Goal: Obtain resource: Download file/media

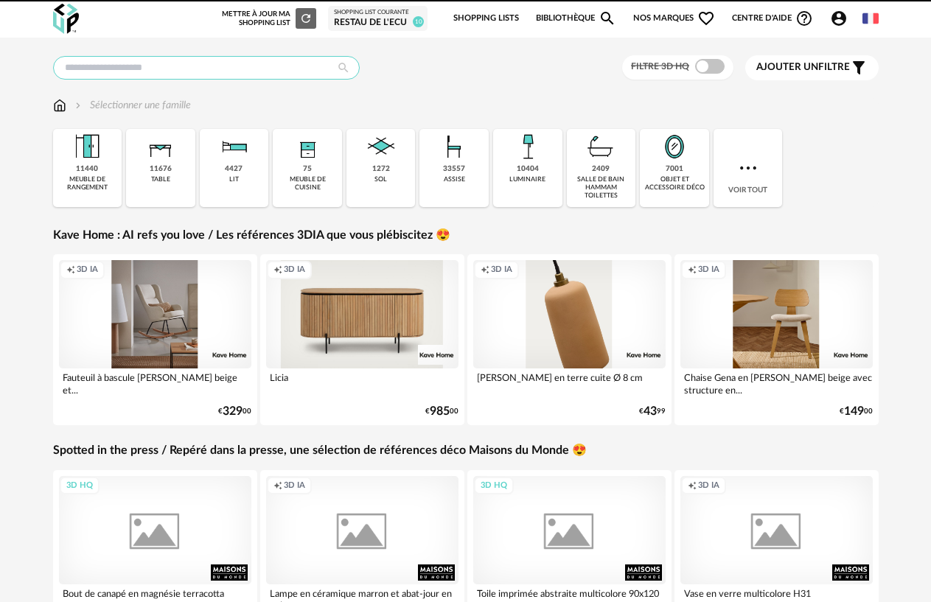
click at [260, 69] on input "text" at bounding box center [206, 68] width 307 height 24
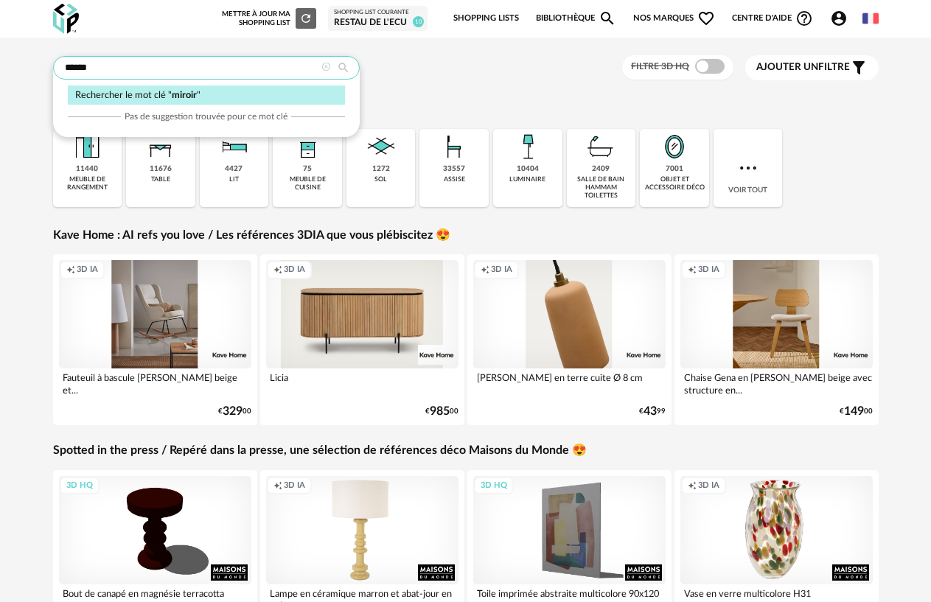
type input "******"
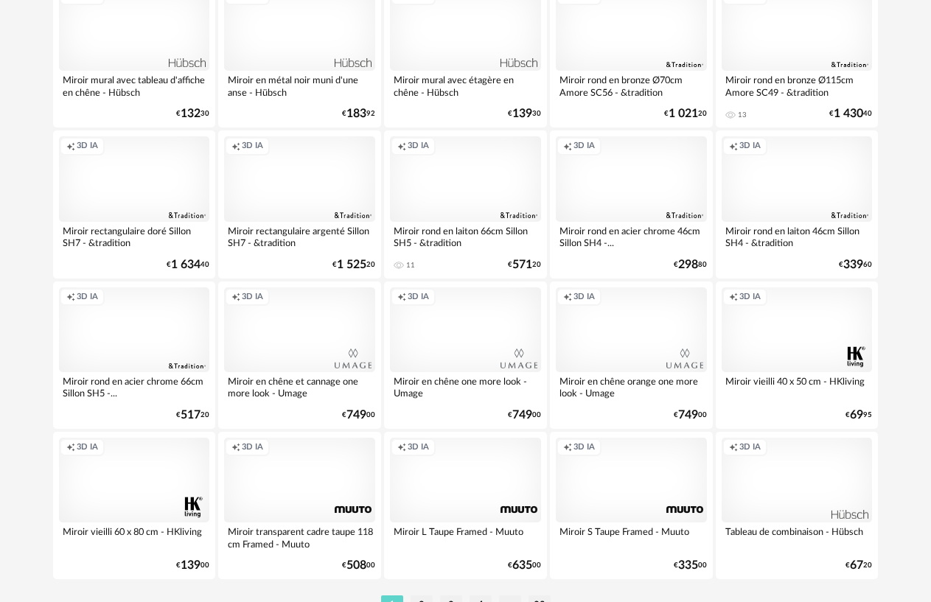
scroll to position [2701, 0]
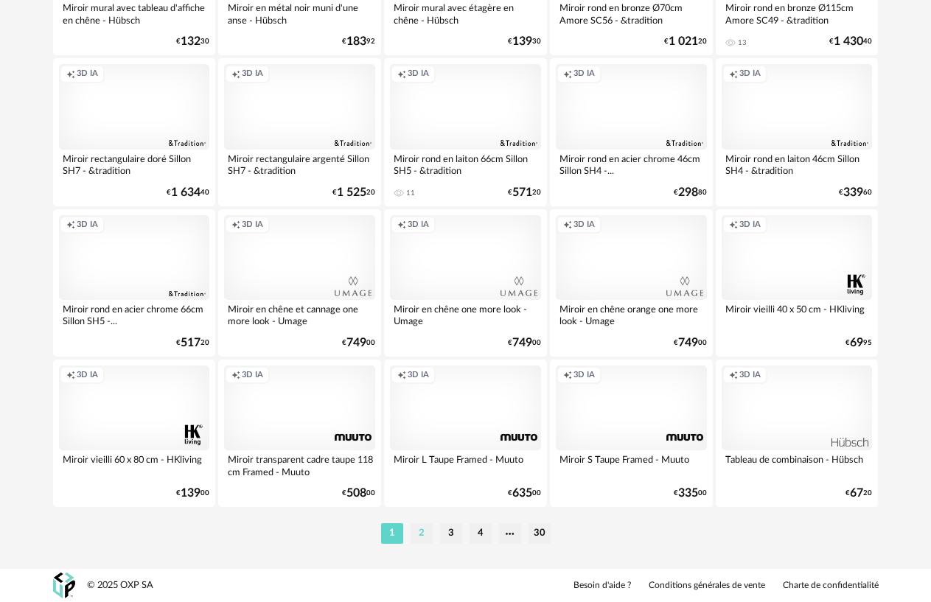
click at [418, 530] on li "2" at bounding box center [422, 534] width 22 height 21
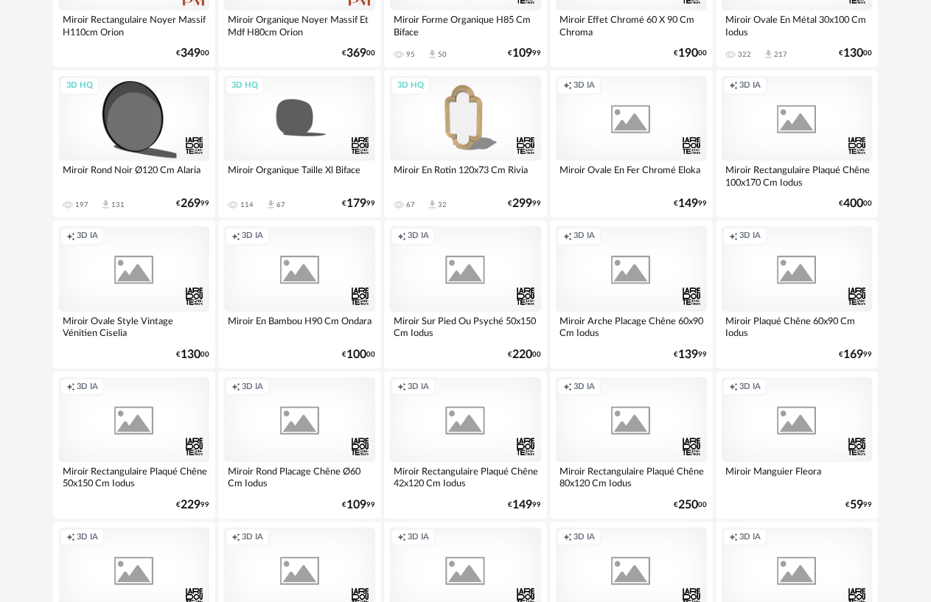
scroll to position [2701, 0]
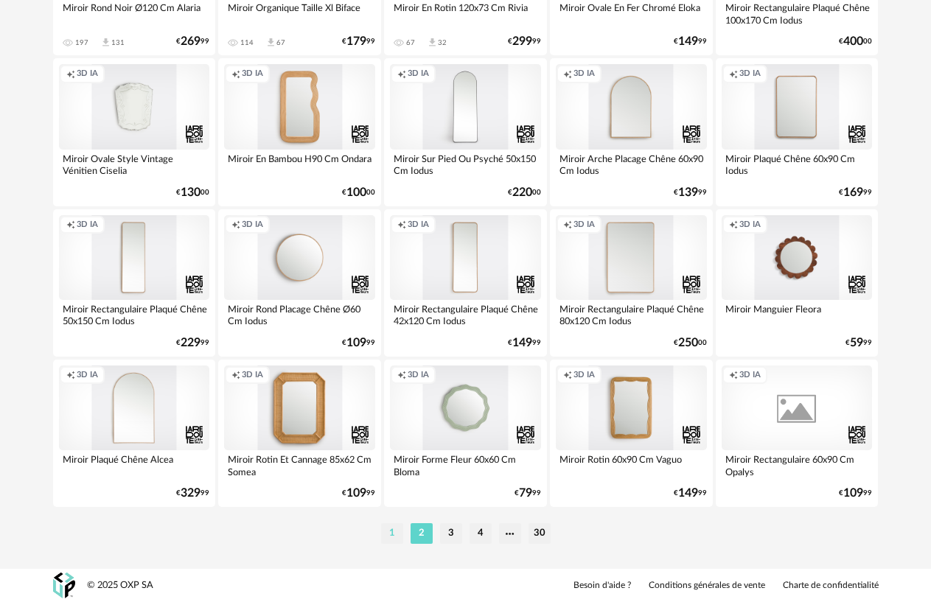
click at [389, 534] on li "1" at bounding box center [392, 534] width 22 height 21
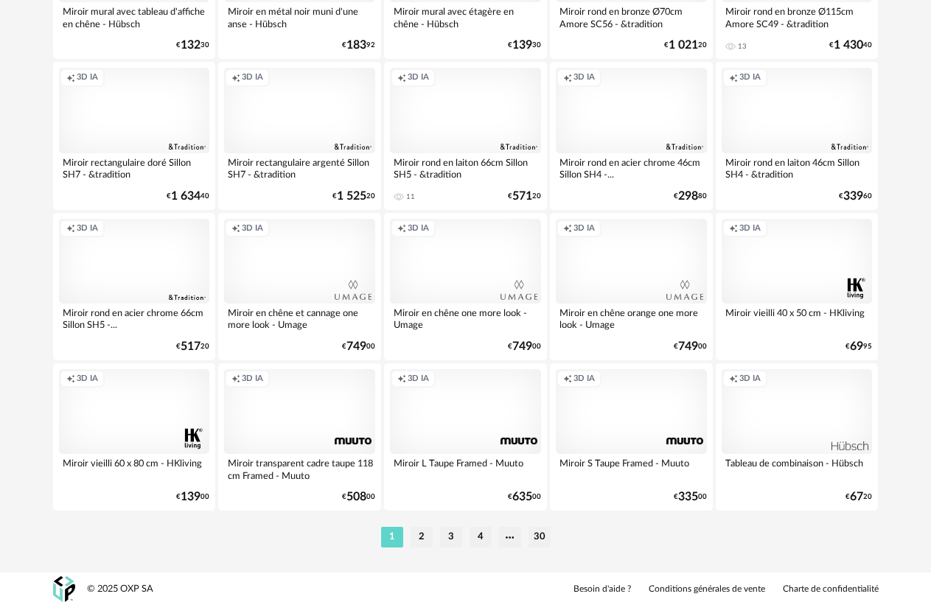
scroll to position [2701, 0]
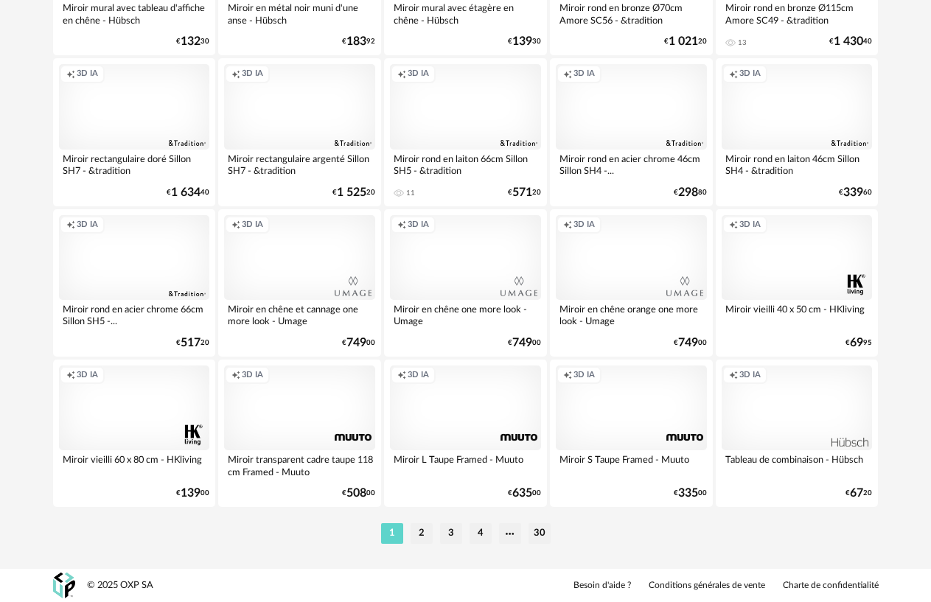
click at [139, 409] on div "Creation icon 3D IA" at bounding box center [134, 408] width 151 height 85
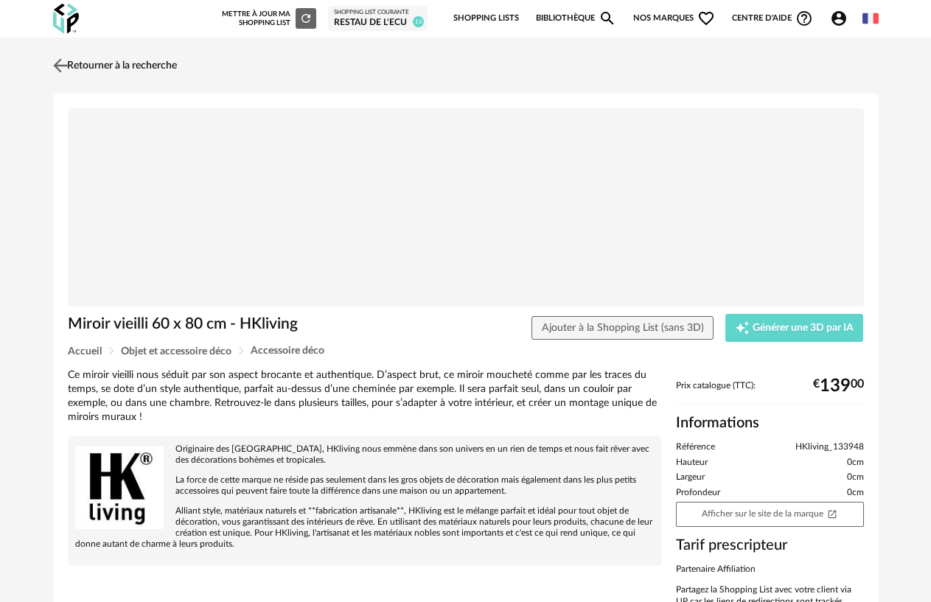
click at [56, 64] on img at bounding box center [59, 65] width 21 height 21
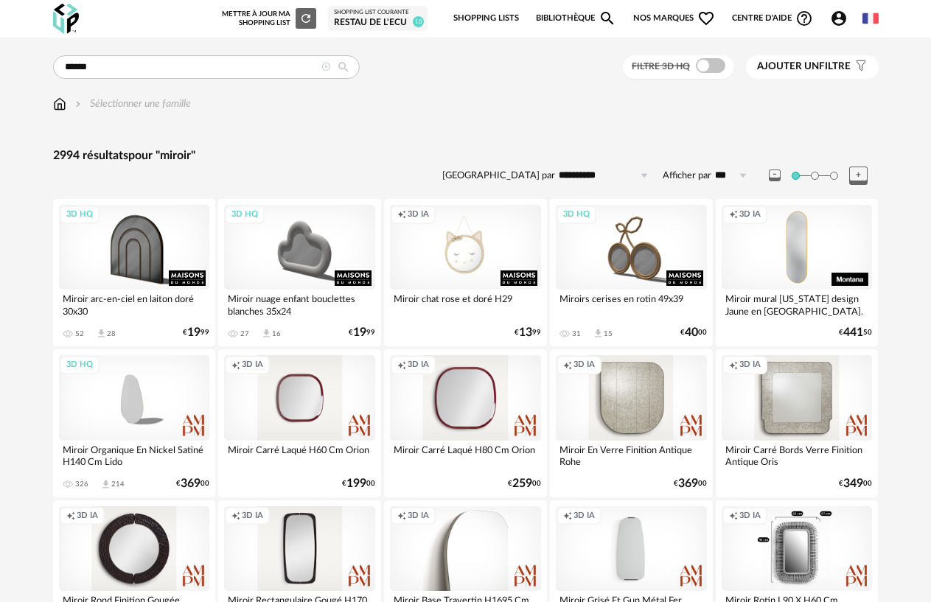
click at [705, 64] on span at bounding box center [710, 65] width 29 height 15
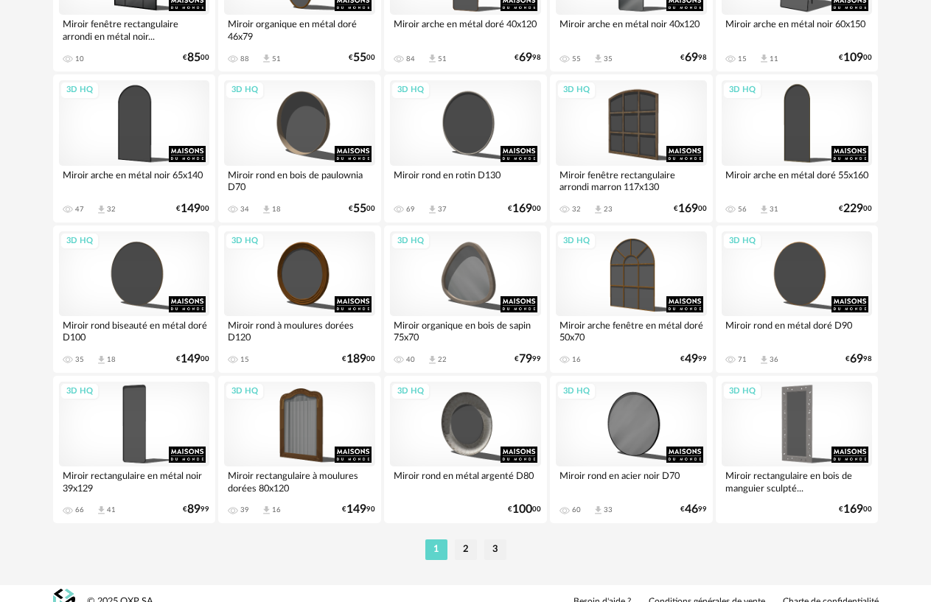
scroll to position [2700, 0]
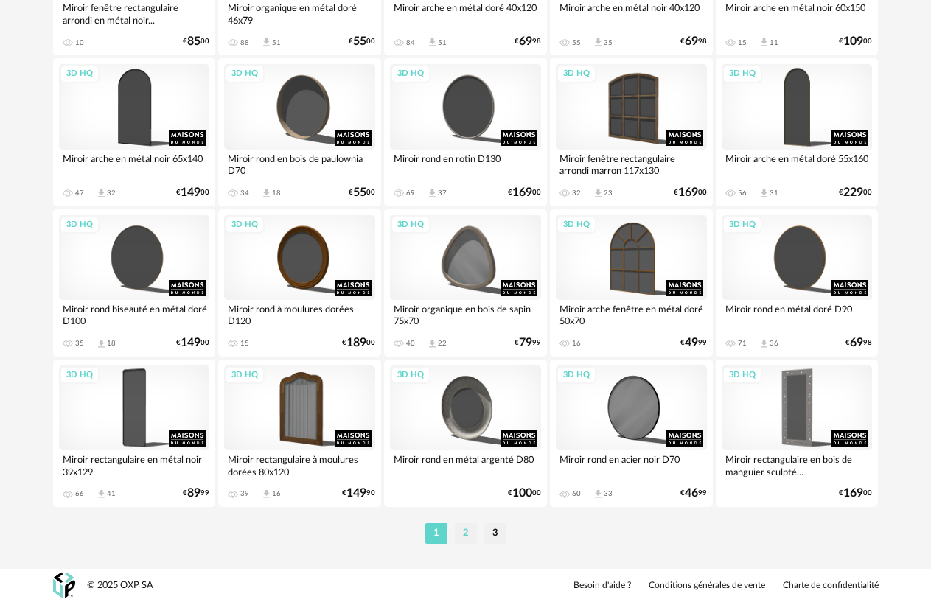
click at [461, 532] on li "2" at bounding box center [466, 534] width 22 height 21
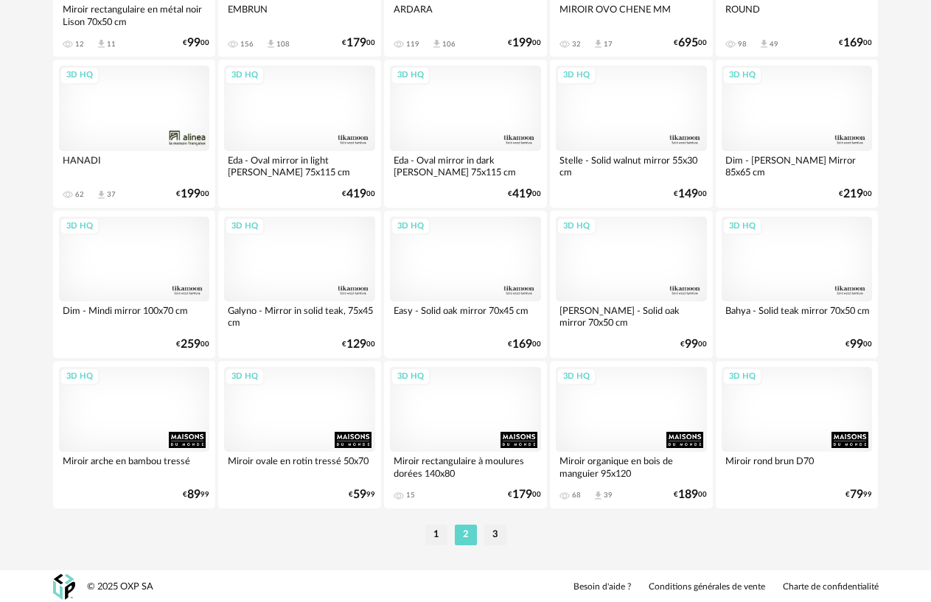
scroll to position [2700, 0]
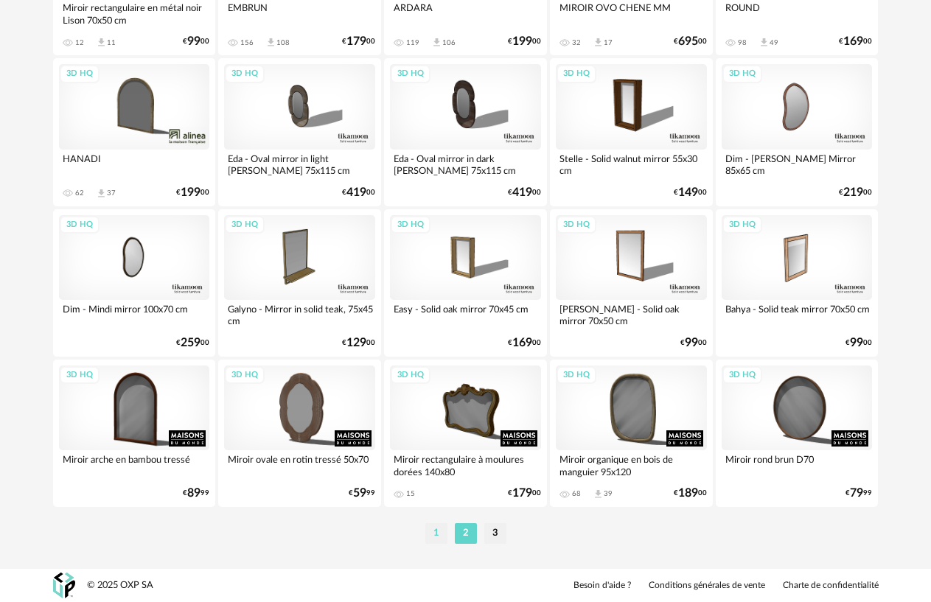
click at [437, 532] on li "1" at bounding box center [436, 534] width 22 height 21
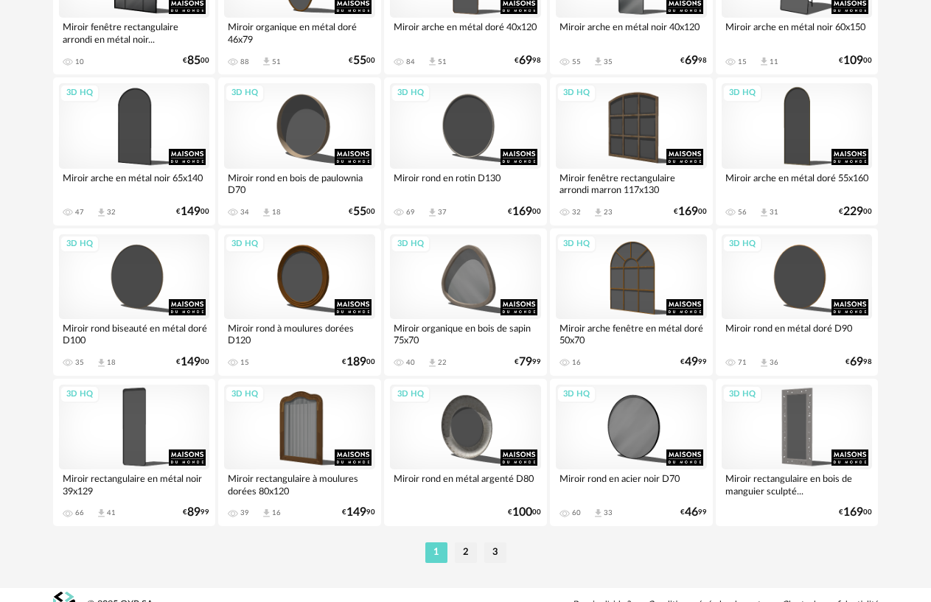
scroll to position [2700, 0]
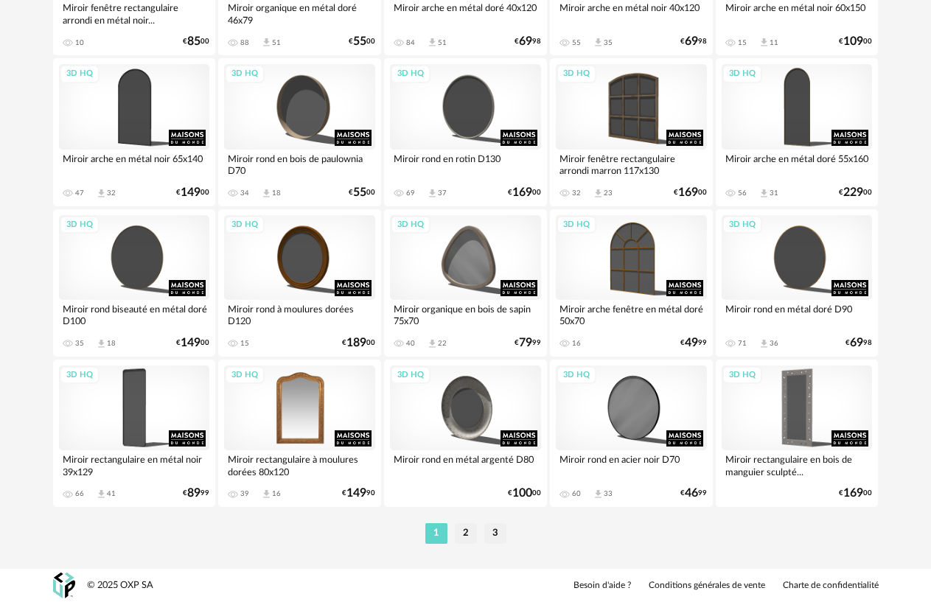
click at [319, 409] on div "3D HQ" at bounding box center [299, 408] width 151 height 85
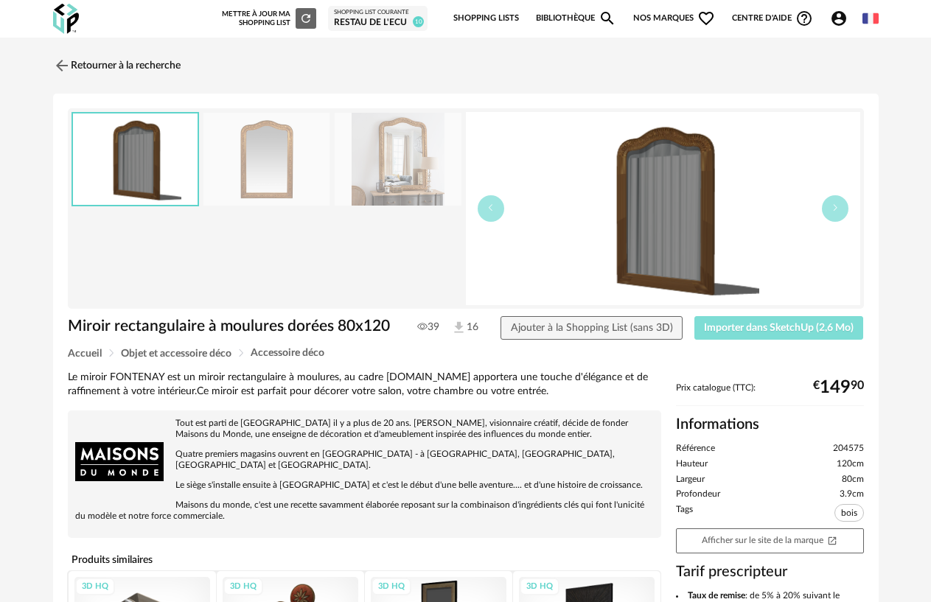
click at [752, 333] on span "Importer dans SketchUp (2,6 Mo)" at bounding box center [779, 328] width 150 height 10
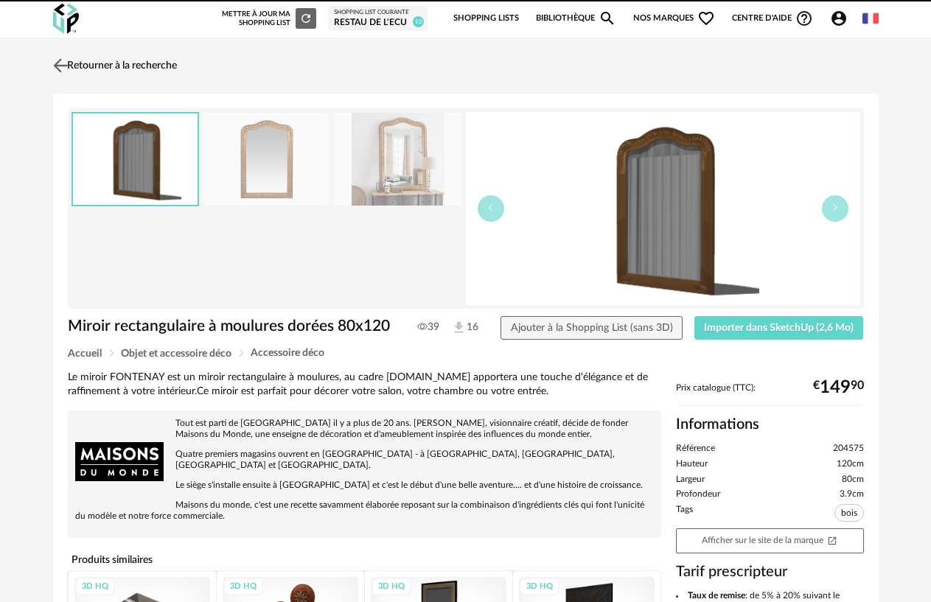
click at [125, 69] on link "Retourner à la recherche" at bounding box center [113, 65] width 128 height 32
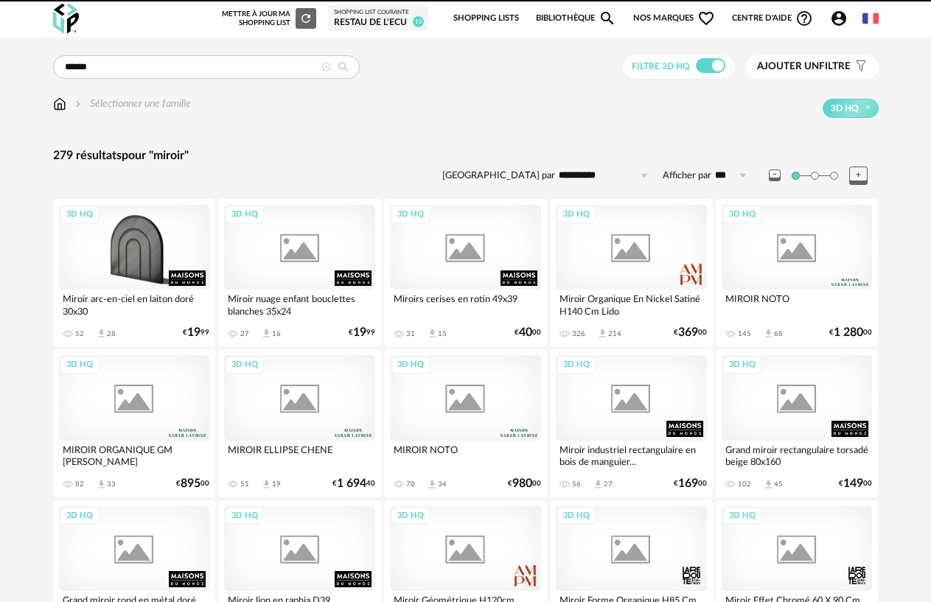
scroll to position [2700, 0]
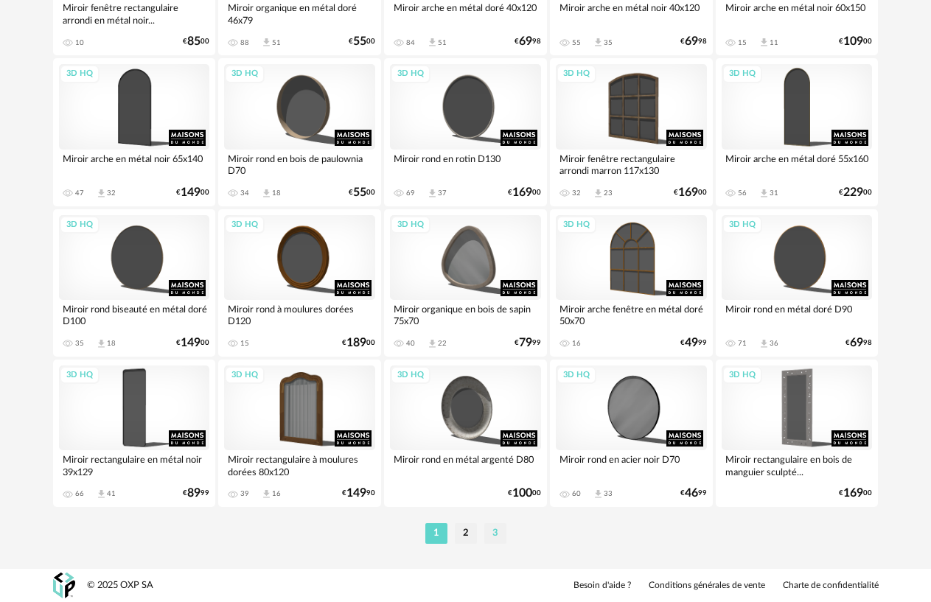
click at [496, 529] on li "3" at bounding box center [495, 534] width 22 height 21
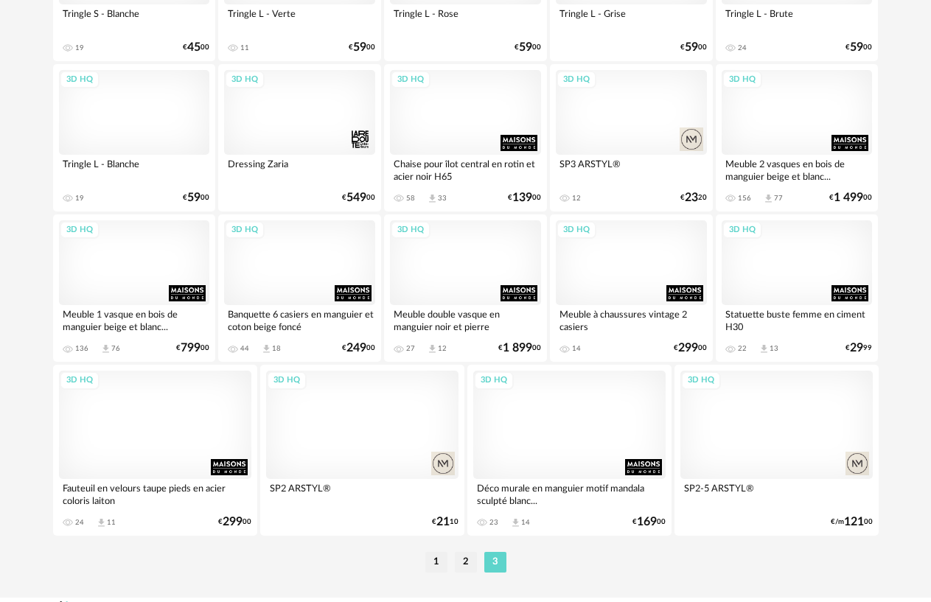
scroll to position [2122, 0]
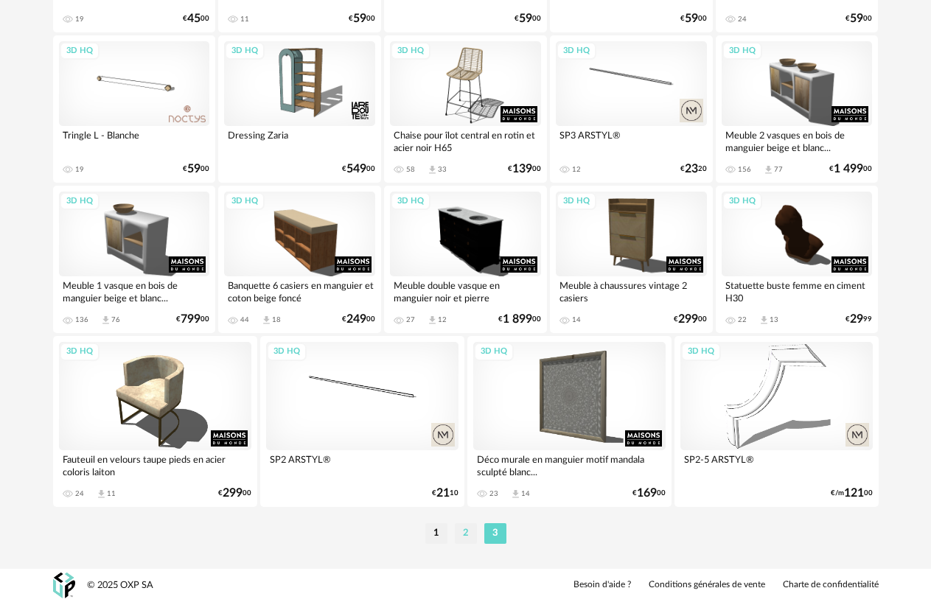
click at [465, 535] on li "2" at bounding box center [466, 534] width 22 height 21
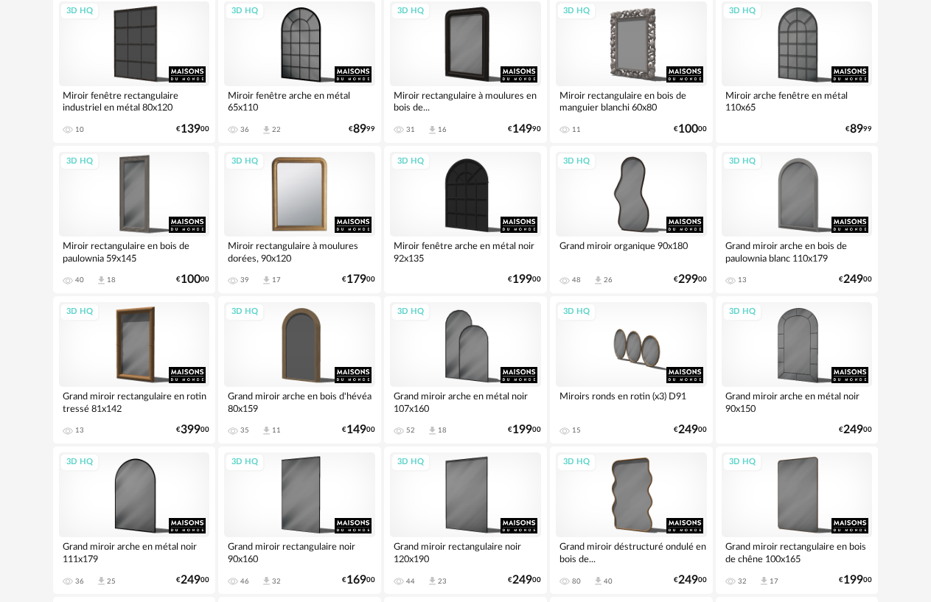
scroll to position [488, 0]
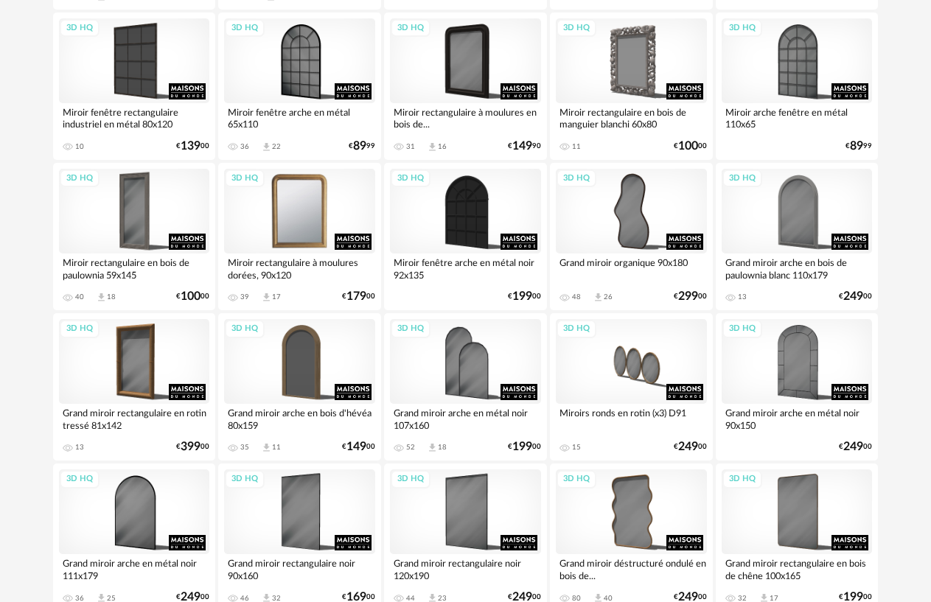
click at [296, 220] on div "3D HQ" at bounding box center [299, 211] width 151 height 85
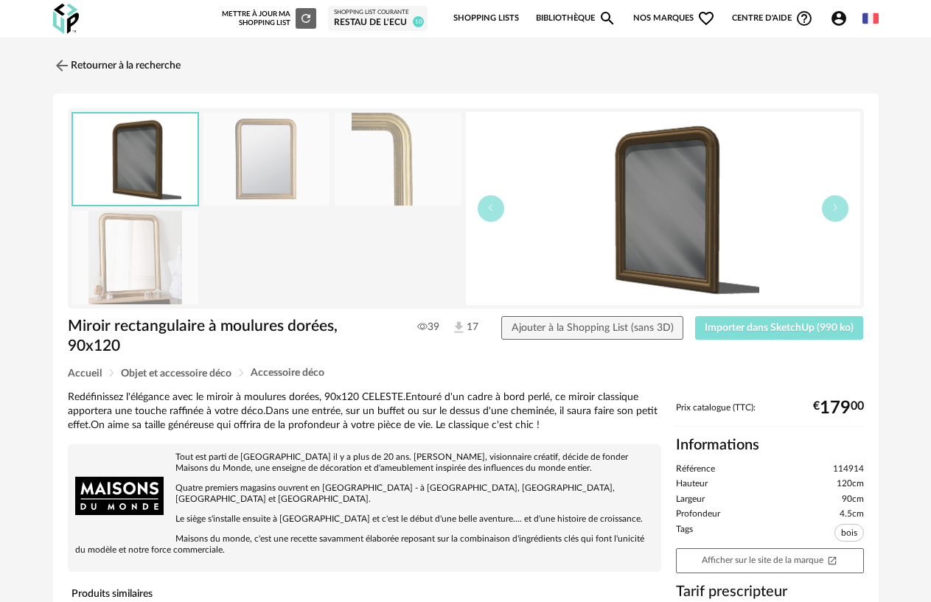
click at [768, 329] on span "Importer dans SketchUp (990 ko)" at bounding box center [779, 328] width 149 height 10
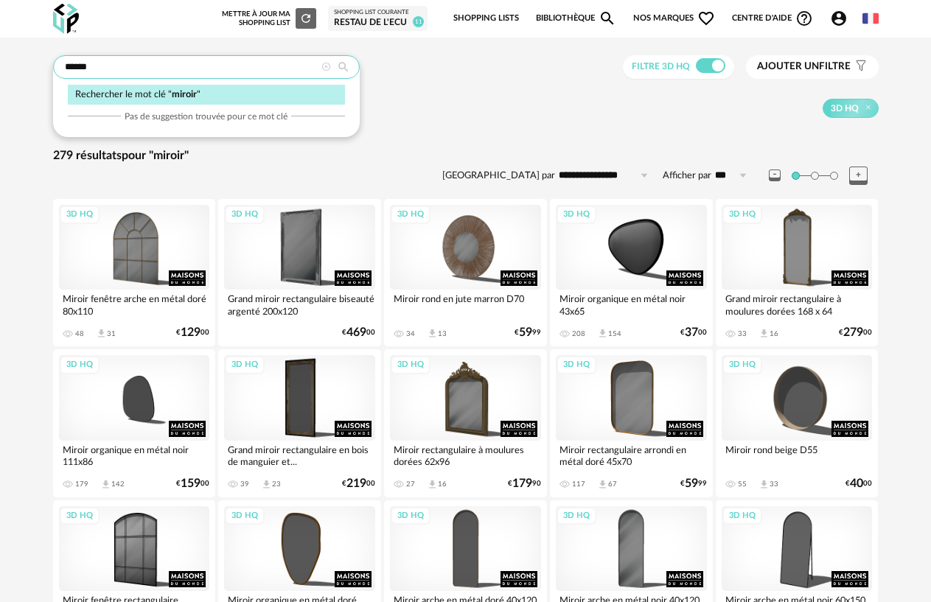
drag, startPoint x: 210, startPoint y: 72, endPoint x: 24, endPoint y: 64, distance: 186.0
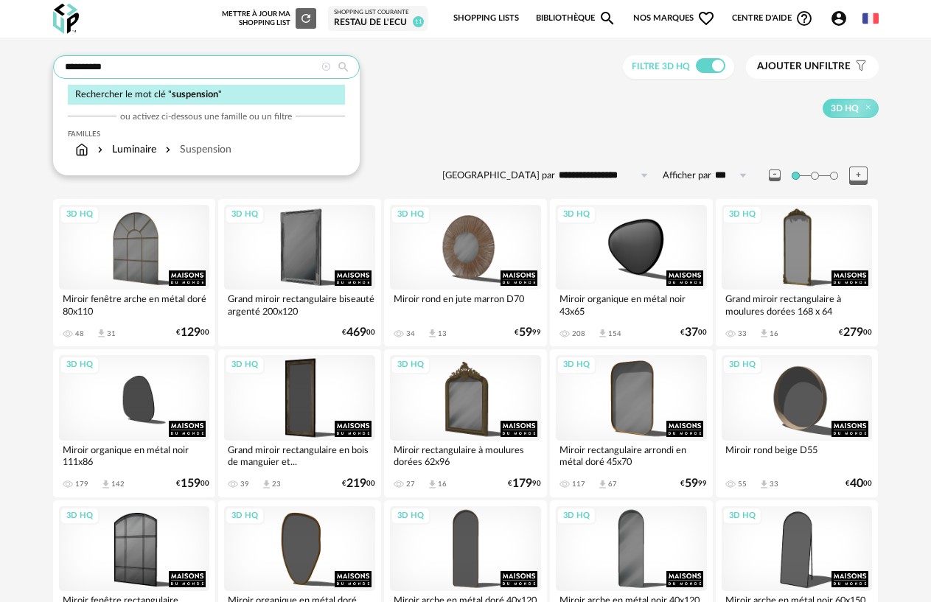
type input "**********"
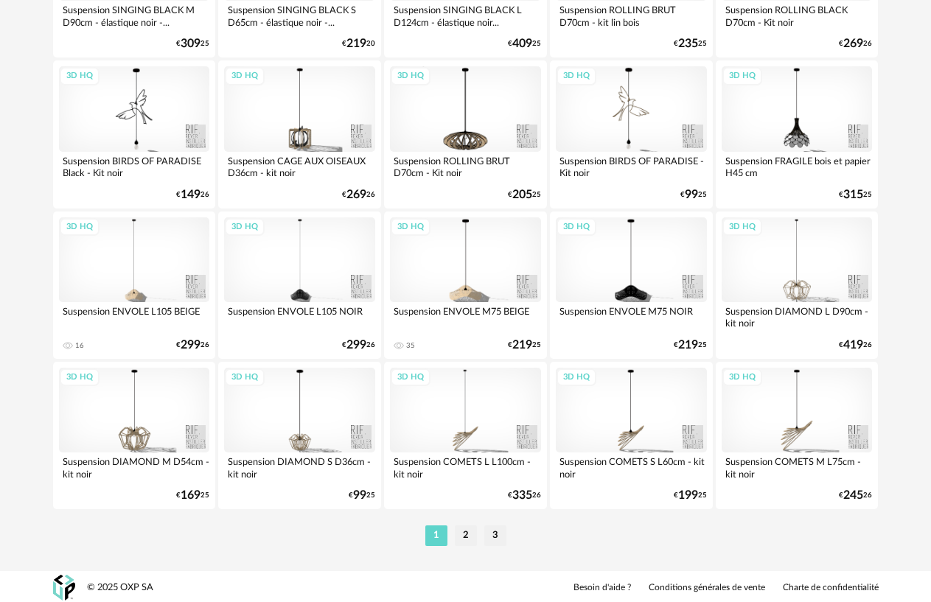
scroll to position [2700, 0]
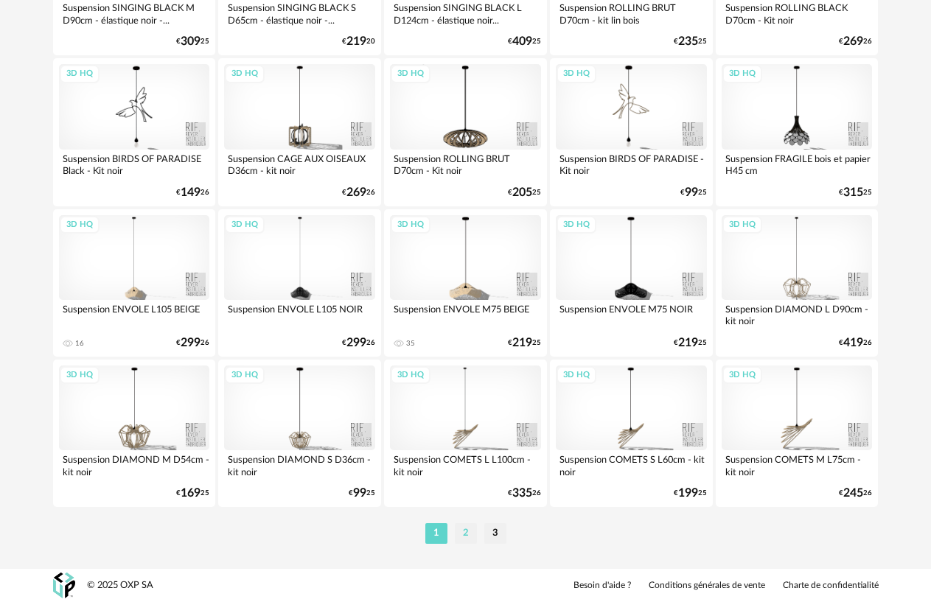
click at [468, 529] on li "2" at bounding box center [466, 534] width 22 height 21
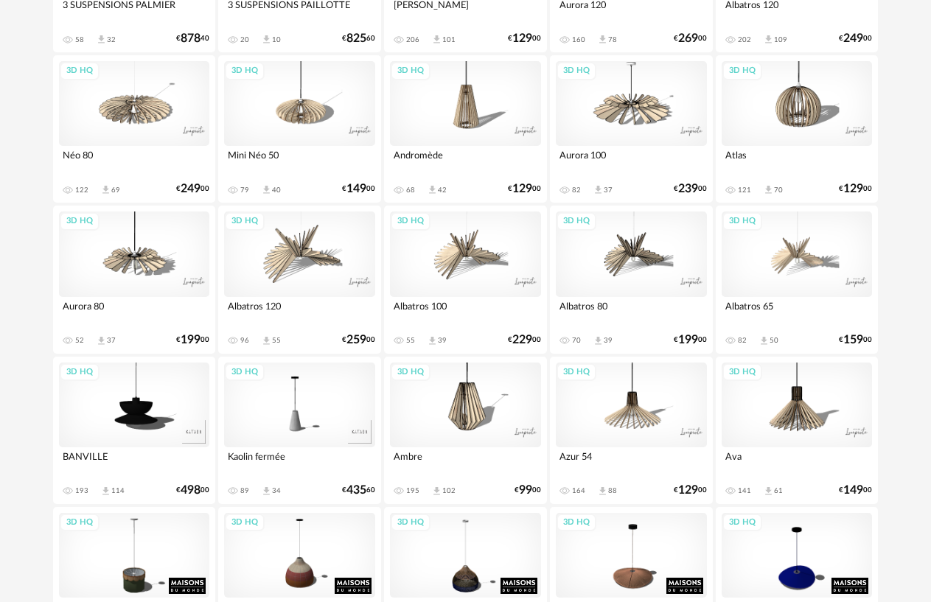
scroll to position [2700, 0]
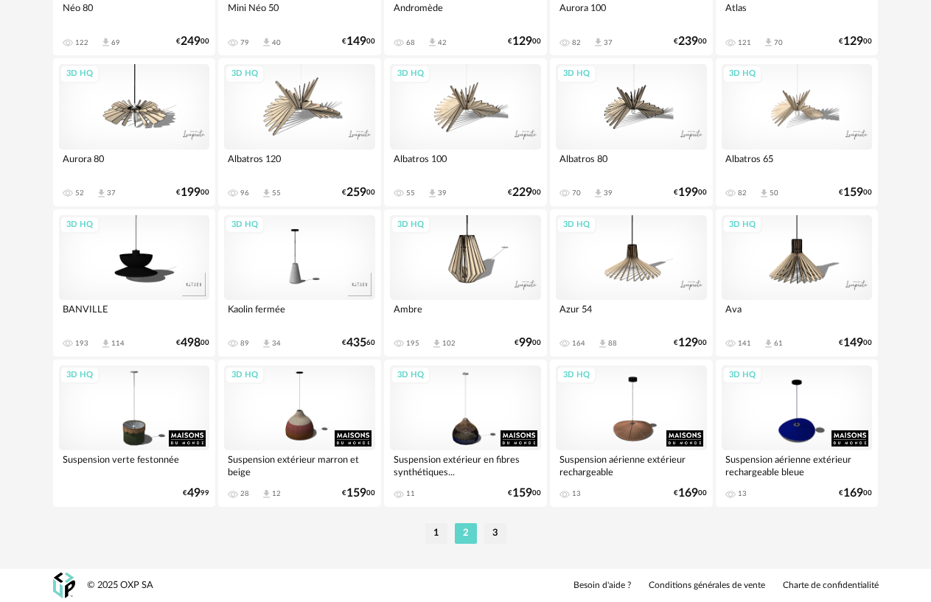
click at [433, 534] on li "1" at bounding box center [436, 534] width 22 height 21
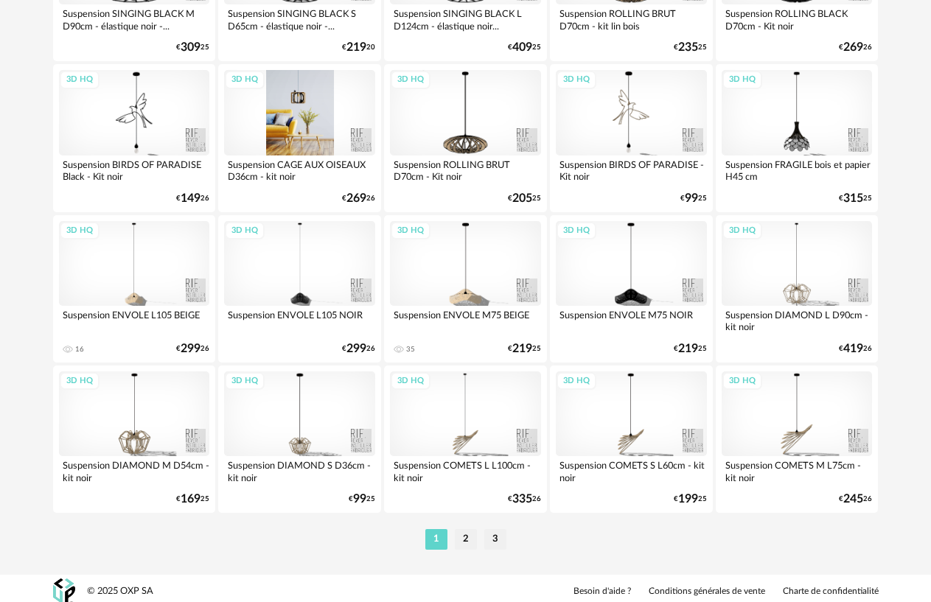
scroll to position [2700, 0]
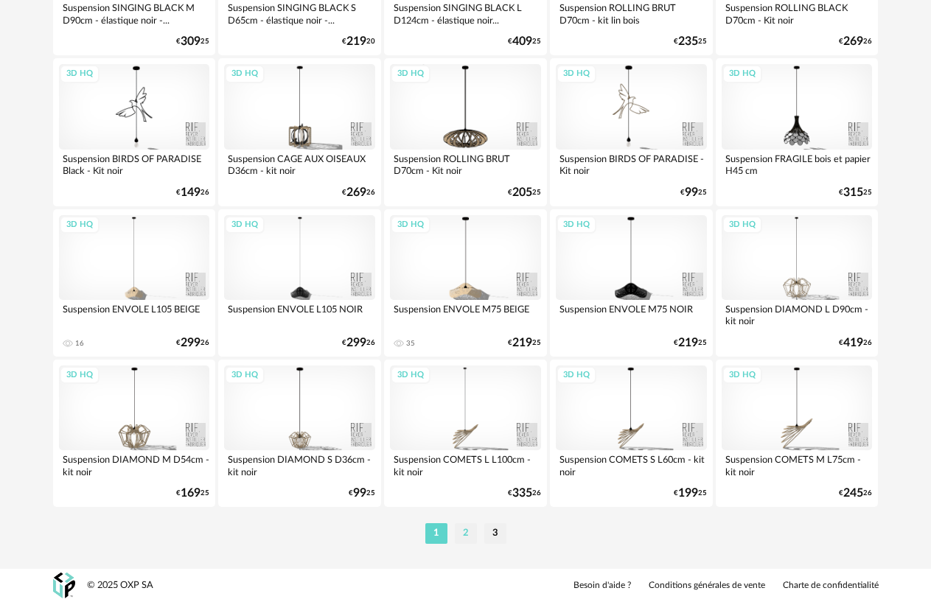
click at [462, 534] on li "2" at bounding box center [466, 534] width 22 height 21
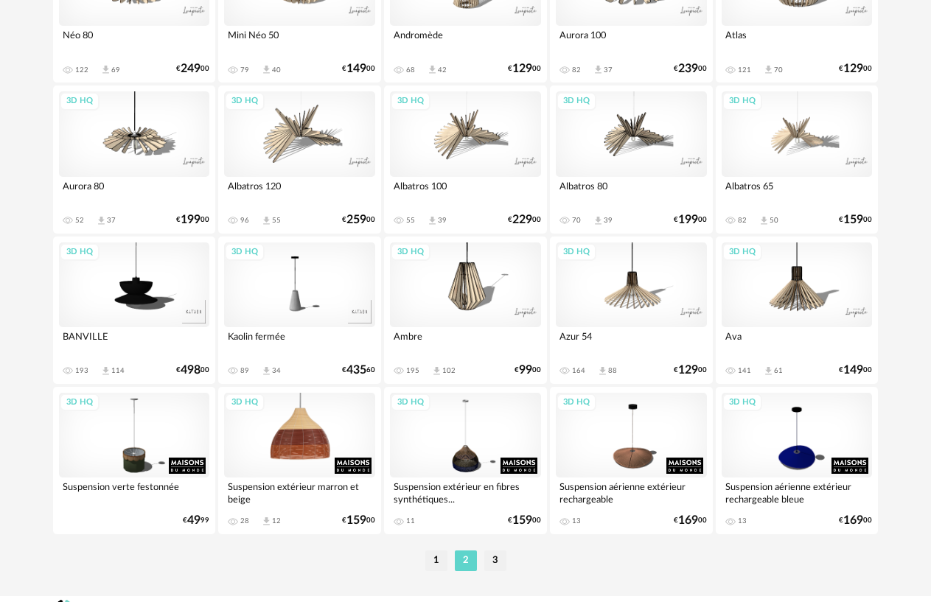
scroll to position [2700, 0]
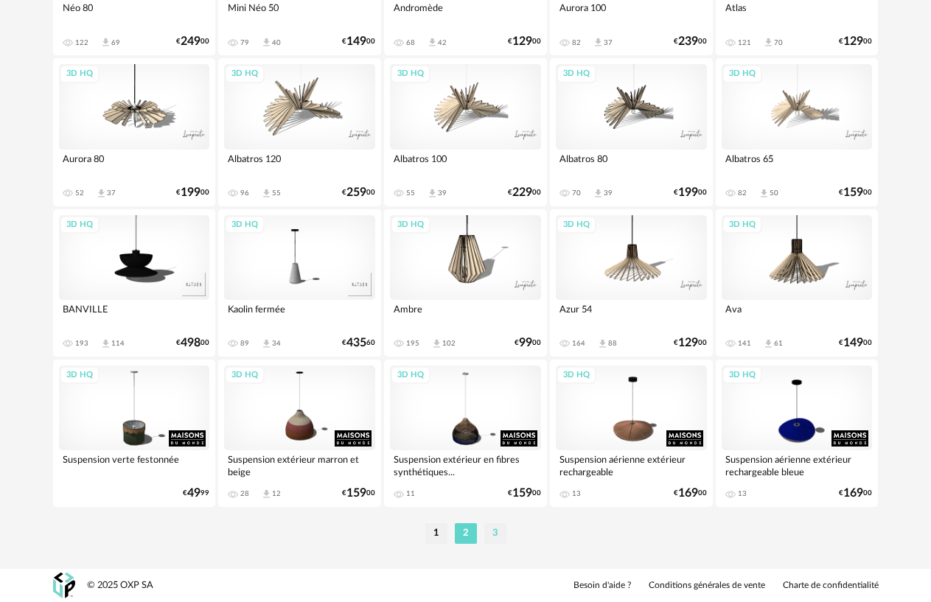
click at [493, 531] on li "3" at bounding box center [495, 534] width 22 height 21
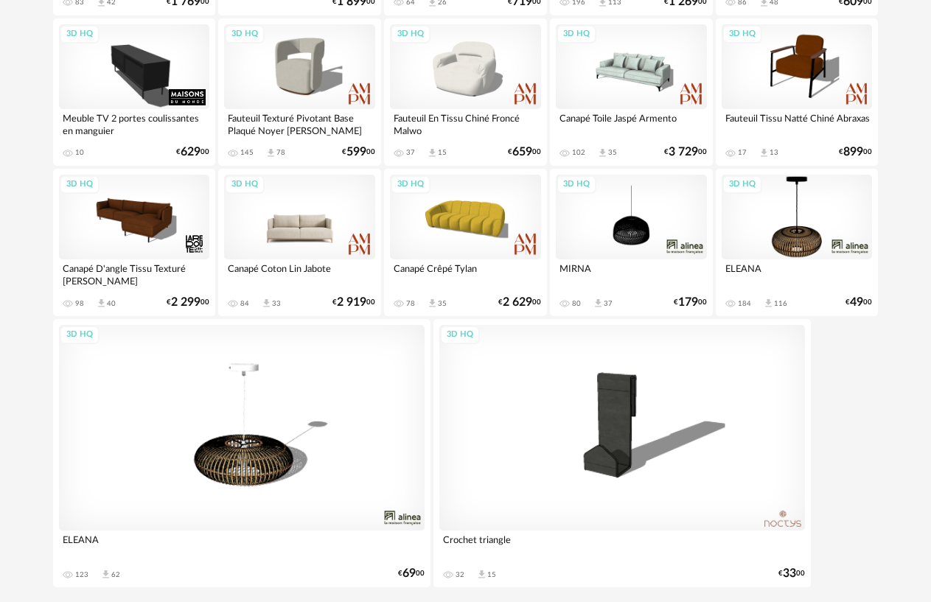
scroll to position [1616, 0]
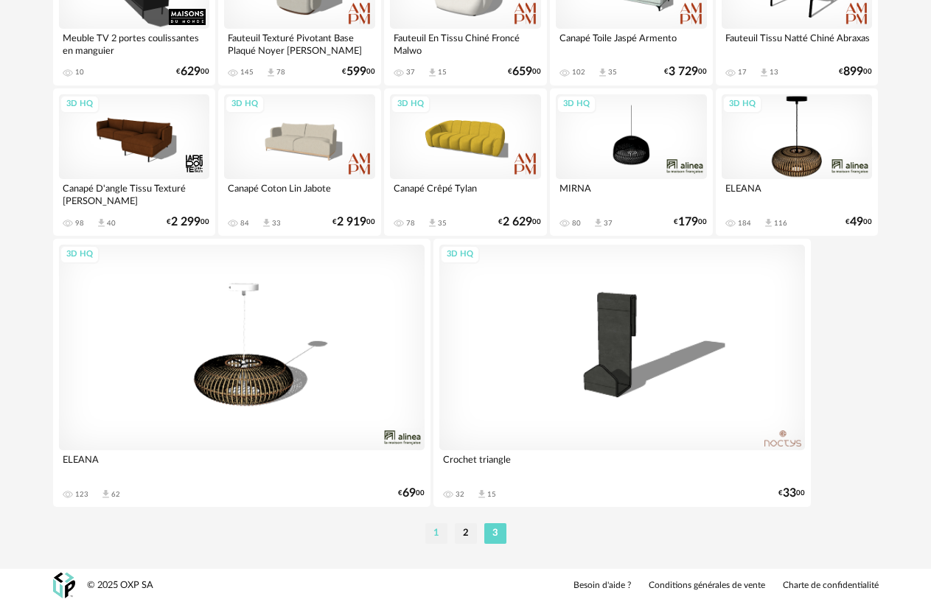
click at [435, 535] on li "1" at bounding box center [436, 534] width 22 height 21
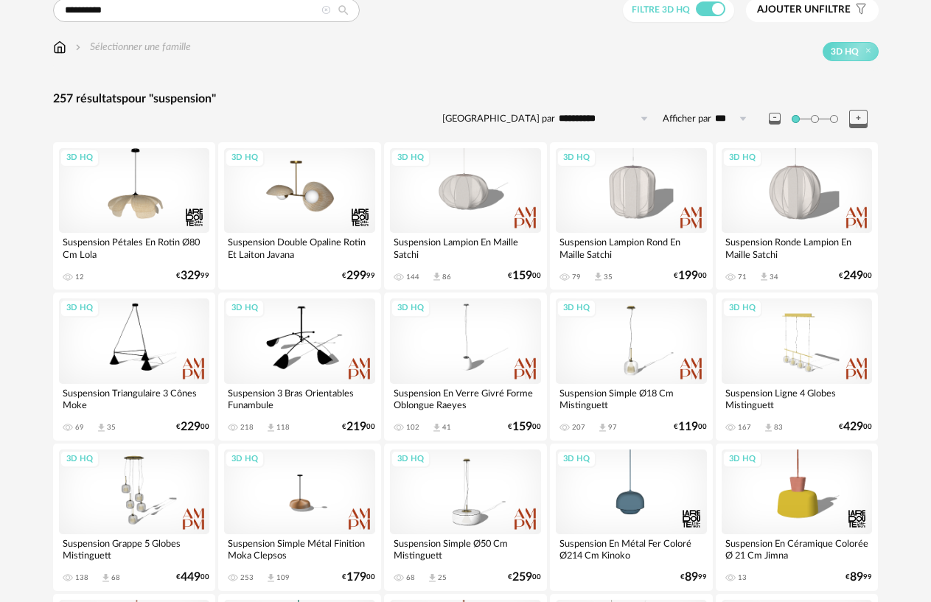
scroll to position [74, 0]
